Goal: Task Accomplishment & Management: Complete application form

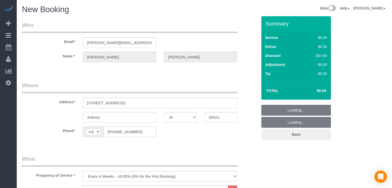
select select "IA"
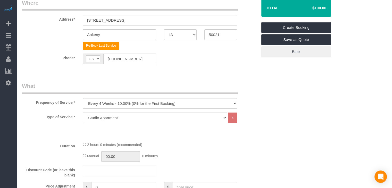
scroll to position [144, 0]
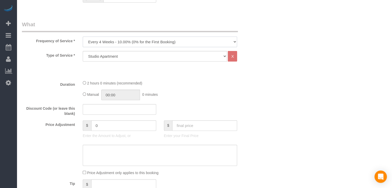
click at [117, 40] on select "Every 6 Weeks (0% for the First Booking) One Time Every 8 Weeks (0% for the Fir…" at bounding box center [160, 42] width 154 height 11
select select "object:1738"
click at [83, 37] on select "Every 6 Weeks (0% for the First Booking) One Time Every 8 Weeks (0% for the Fir…" at bounding box center [160, 42] width 154 height 11
type input "02:00"
click at [205, 119] on fieldset "What Frequency of Service * Every 6 Weeks (0% for the First Booking) One Time E…" at bounding box center [140, 154] width 236 height 266
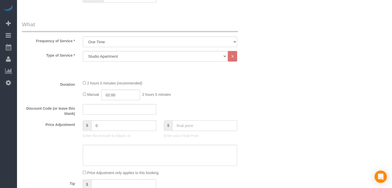
click at [204, 125] on input "text" at bounding box center [204, 125] width 65 height 11
type input "160"
type input "60"
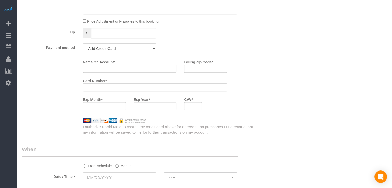
scroll to position [302, 0]
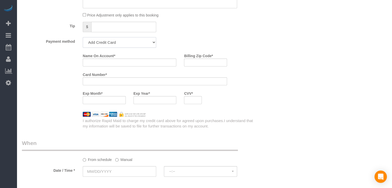
click at [150, 46] on select "Add Credit Card Cash Check Paypal" at bounding box center [119, 42] width 73 height 11
select select "string:check"
click at [83, 37] on select "Add Credit Card Cash Check Paypal" at bounding box center [119, 42] width 73 height 11
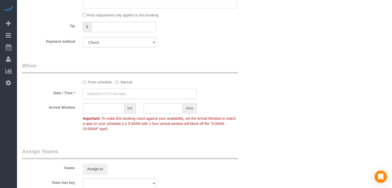
click at [109, 92] on input "text" at bounding box center [140, 94] width 114 height 11
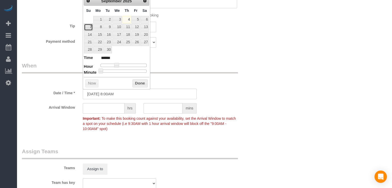
click at [89, 29] on link "7" at bounding box center [88, 27] width 9 height 7
type input "[DATE] 9:00AM"
type input "******"
type input "[DATE] 10:00AM"
type input "*******"
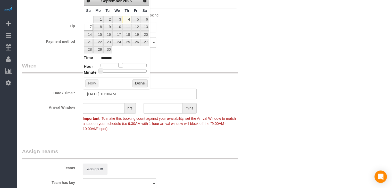
drag, startPoint x: 115, startPoint y: 65, endPoint x: 119, endPoint y: 64, distance: 4.8
click at [119, 64] on span at bounding box center [120, 65] width 5 height 5
click at [142, 80] on button "Done" at bounding box center [140, 83] width 15 height 8
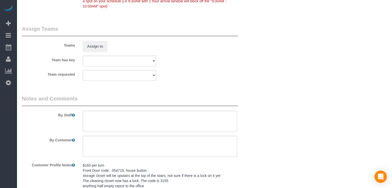
scroll to position [460, 0]
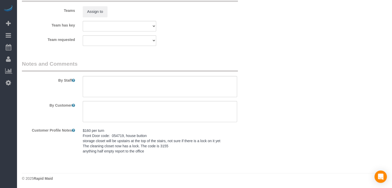
click at [130, 139] on pre "$160 per turn Front Door code: 054719, house button storage closet will be upst…" at bounding box center [160, 141] width 154 height 26
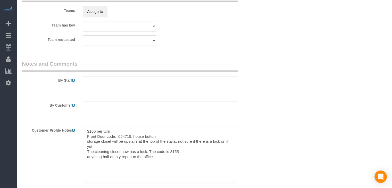
click at [142, 149] on textarea "$160 per turn Front Door code: 054719, house button storage closet will be upst…" at bounding box center [160, 154] width 154 height 57
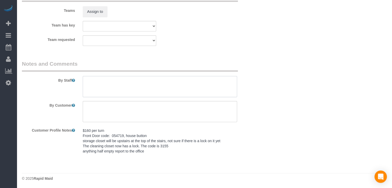
click at [154, 93] on textarea at bounding box center [160, 86] width 154 height 21
paste textarea "$160 per turn Front Door code: 054719, house button storage closet will be upst…"
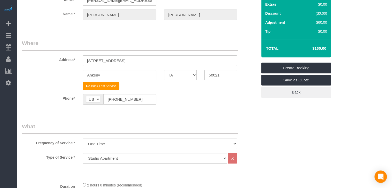
scroll to position [33, 0]
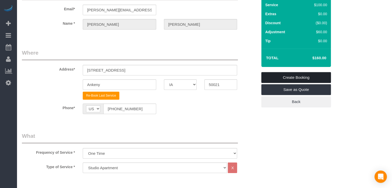
type textarea "$160 per turn Front Door code: 054719, house button storage closet will be upst…"
click at [323, 75] on link "Create Booking" at bounding box center [296, 77] width 70 height 11
